Goal: Transaction & Acquisition: Purchase product/service

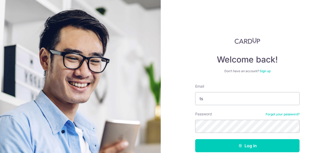
type input "[EMAIL_ADDRESS][DOMAIN_NAME]"
click at [195, 139] on button "Log in" at bounding box center [247, 145] width 104 height 13
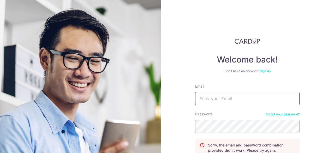
click at [225, 102] on input "Email" at bounding box center [247, 98] width 104 height 13
type input "[EMAIL_ADDRESS][DOMAIN_NAME]"
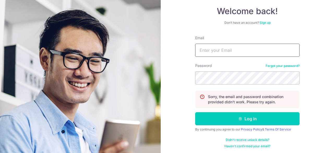
click at [221, 47] on input "Email" at bounding box center [247, 50] width 104 height 13
type input "tsysharlene@gmail.com"
click at [195, 112] on button "Log in" at bounding box center [247, 118] width 104 height 13
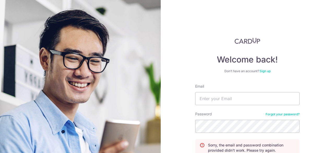
scroll to position [38, 0]
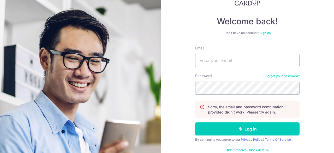
click at [269, 74] on div "Password Forgot your password?" at bounding box center [247, 83] width 104 height 21
click at [269, 76] on link "Forgot your password?" at bounding box center [283, 76] width 34 height 4
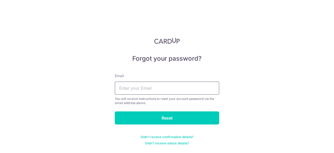
click at [159, 92] on input "text" at bounding box center [167, 87] width 104 height 13
type input "[EMAIL_ADDRESS][DOMAIN_NAME]"
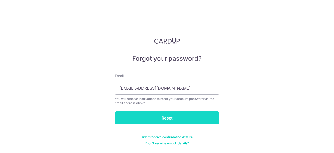
click at [169, 118] on input "Reset" at bounding box center [167, 117] width 104 height 13
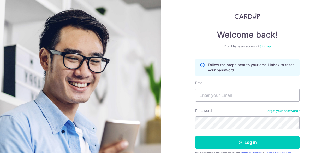
scroll to position [26, 0]
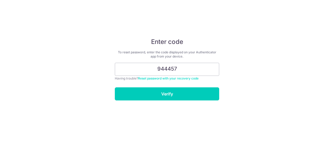
type input "944457"
click at [115, 87] on input "Verify" at bounding box center [167, 93] width 104 height 13
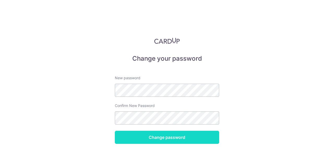
click at [158, 137] on input "Change password" at bounding box center [167, 136] width 104 height 13
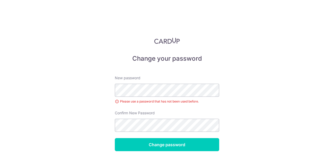
scroll to position [25, 0]
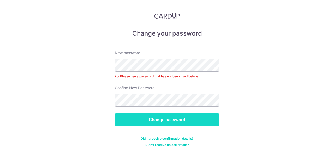
click at [152, 116] on input "Change password" at bounding box center [167, 119] width 104 height 13
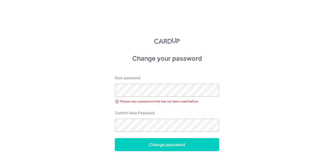
scroll to position [25, 0]
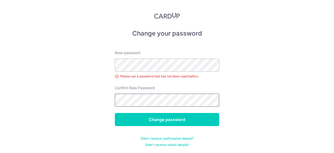
click at [115, 113] on input "Change password" at bounding box center [167, 119] width 104 height 13
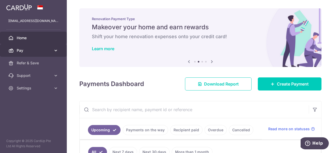
click at [40, 51] on span "Pay" at bounding box center [34, 50] width 34 height 5
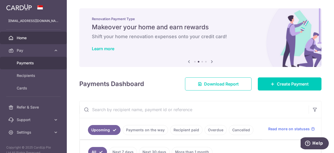
click at [37, 64] on span "Payments" at bounding box center [34, 62] width 34 height 5
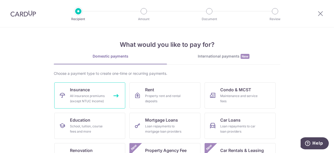
click at [101, 95] on div "All insurance premiums (except NTUC Income)" at bounding box center [89, 98] width 38 height 10
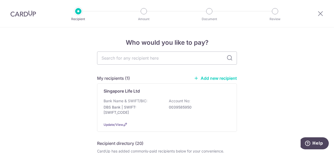
scroll to position [8, 0]
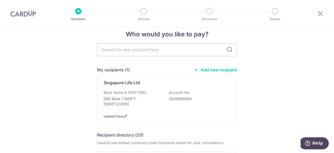
click at [197, 71] on icon at bounding box center [196, 69] width 5 height 5
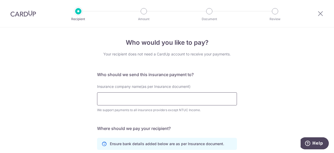
click at [137, 99] on input "Insurance company name(as per Insurance document)" at bounding box center [167, 98] width 140 height 13
type input "Singapore Life Ltd"
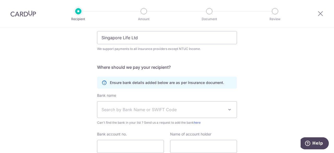
click at [145, 110] on span "Search by Bank Name or SWIFT Code" at bounding box center [163, 109] width 123 height 6
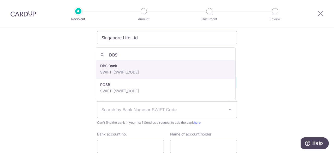
type input "DBS"
select select "6"
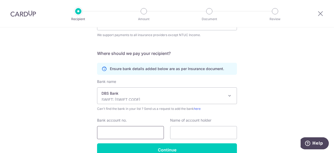
scroll to position [75, 0]
click at [115, 129] on input "Bank account no." at bounding box center [130, 131] width 67 height 13
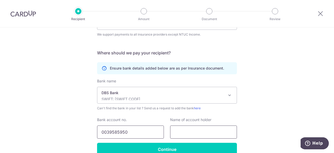
type input "0039585950"
click at [184, 126] on input "text" at bounding box center [203, 131] width 67 height 13
type input "Singapore Life Ltd"
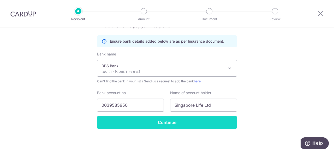
click at [180, 124] on input "Continue" at bounding box center [167, 122] width 140 height 13
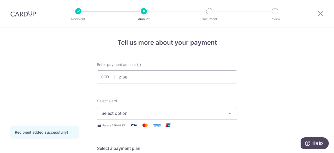
type input "2,168.00"
click at [189, 98] on div "Select Card Select option Add credit card Your Cards **** 3476 **** 6630" at bounding box center [167, 108] width 140 height 21
click at [198, 115] on span "Select option" at bounding box center [163, 113] width 122 height 6
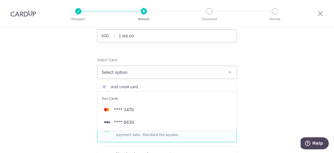
scroll to position [41, 0]
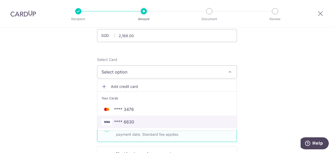
click at [156, 120] on span "**** 6630" at bounding box center [167, 121] width 131 height 6
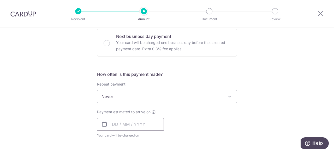
scroll to position [159, 0]
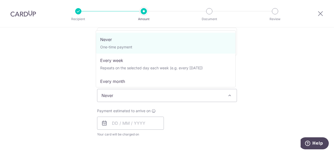
click at [146, 93] on span "Never" at bounding box center [166, 95] width 139 height 13
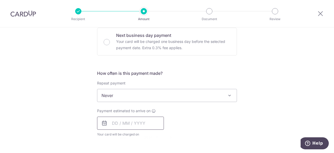
click at [126, 121] on input "text" at bounding box center [130, 122] width 67 height 13
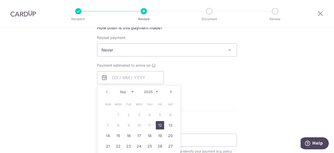
drag, startPoint x: 159, startPoint y: 123, endPoint x: 176, endPoint y: 68, distance: 58.3
click at [159, 123] on link "12" at bounding box center [160, 125] width 8 height 8
type input "12/09/2025"
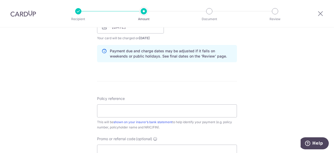
scroll to position [256, 0]
click at [134, 111] on input "Policy reference" at bounding box center [167, 110] width 140 height 13
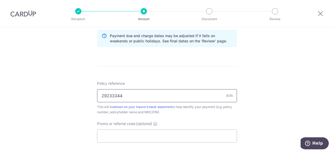
scroll to position [271, 0]
type input "29233344"
click at [142, 136] on input "Promo or referral code (optional)" at bounding box center [167, 135] width 140 height 13
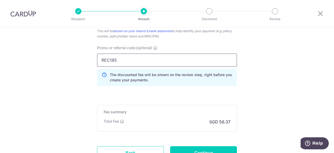
scroll to position [352, 0]
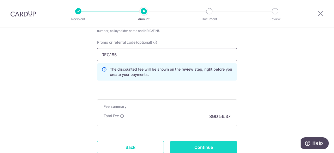
type input "REC185"
click at [198, 146] on input "Continue" at bounding box center [203, 146] width 67 height 13
type input "Create Schedule"
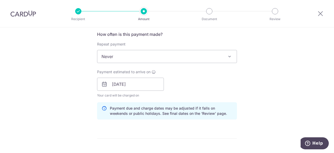
scroll to position [199, 0]
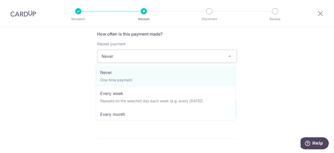
click at [138, 51] on span "Never" at bounding box center [166, 56] width 139 height 13
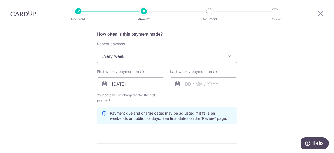
scroll to position [209, 0]
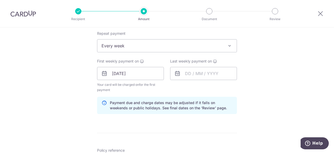
click at [145, 48] on span "Every week" at bounding box center [166, 45] width 139 height 13
click at [150, 44] on span "Every month" at bounding box center [166, 45] width 139 height 13
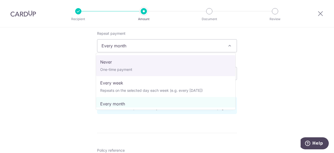
select select "1"
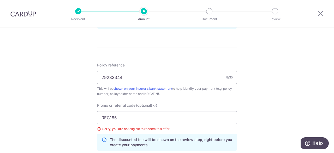
scroll to position [289, 0]
click at [131, 118] on input "REC185" at bounding box center [167, 117] width 140 height 13
type input "R"
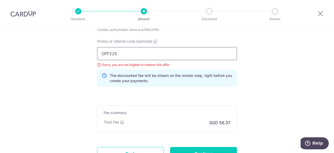
type input "OFF225"
click at [131, 118] on div "Fee summary Base fee $ 56.37 Extend fee Next-day fee Total Fee SGD 56.37" at bounding box center [167, 118] width 140 height 27
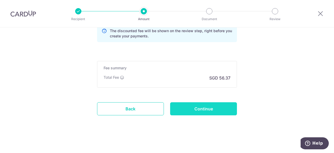
click at [206, 110] on input "Continue" at bounding box center [203, 108] width 67 height 13
type input "Update Schedule"
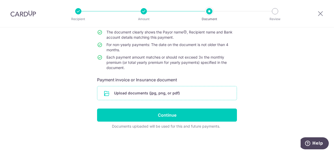
click at [128, 91] on input "file" at bounding box center [166, 93] width 139 height 14
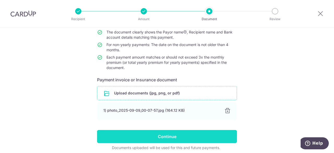
click at [151, 131] on input "Continue" at bounding box center [167, 136] width 140 height 13
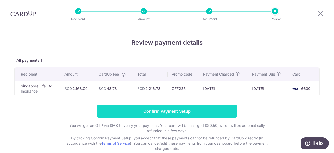
click at [164, 112] on input "Confirm Payment Setup" at bounding box center [167, 110] width 140 height 13
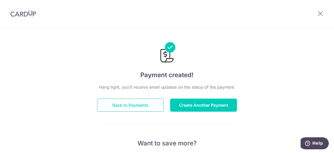
click at [129, 102] on button "Back to Payments" at bounding box center [130, 104] width 67 height 13
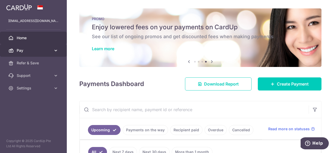
click at [34, 51] on span "Pay" at bounding box center [34, 50] width 34 height 5
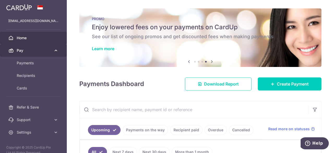
click at [34, 51] on span "Pay" at bounding box center [34, 50] width 34 height 5
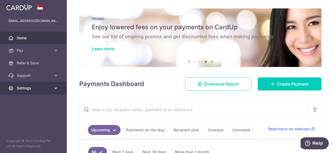
click at [28, 87] on span "Settings" at bounding box center [34, 87] width 34 height 5
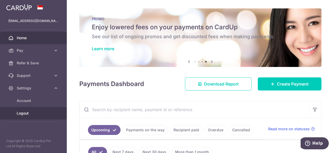
click at [21, 113] on span "Logout" at bounding box center [34, 112] width 34 height 5
